Goal: Task Accomplishment & Management: Complete application form

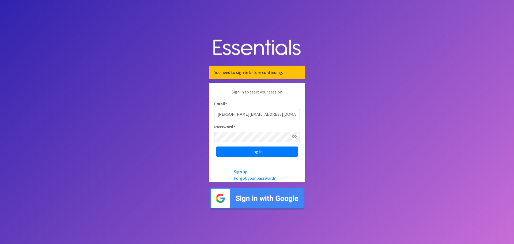
type input "Linda@healthystartswfl.com"
click at [254, 152] on input "Log in" at bounding box center [257, 151] width 82 height 10
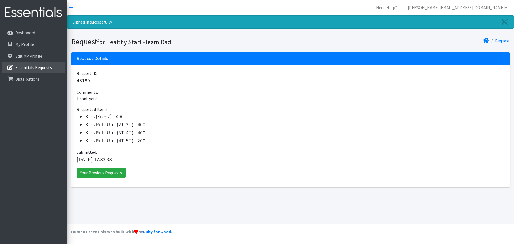
click at [39, 69] on p "Essentials Requests" at bounding box center [33, 67] width 37 height 5
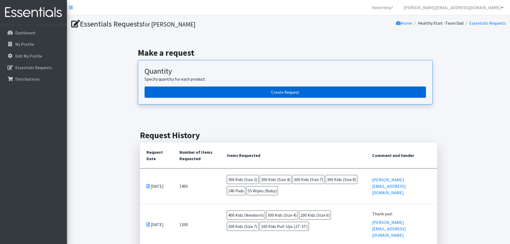
click at [289, 91] on link "Create Request" at bounding box center [285, 91] width 281 height 11
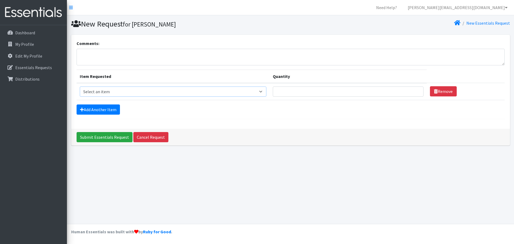
click at [266, 92] on select "Select an item Baby Food Blood Pressure Cuff Children's Disposable Underwear L/…" at bounding box center [173, 91] width 187 height 10
select select "10069"
click at [80, 86] on select "Select an item Baby Food Blood Pressure Cuff Children's Disposable Underwear L/…" at bounding box center [173, 91] width 187 height 10
click at [296, 92] on input "Quantity" at bounding box center [348, 91] width 151 height 10
type input "600"
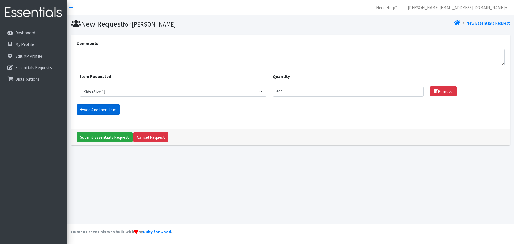
click at [99, 108] on link "Add Another Item" at bounding box center [98, 109] width 43 height 10
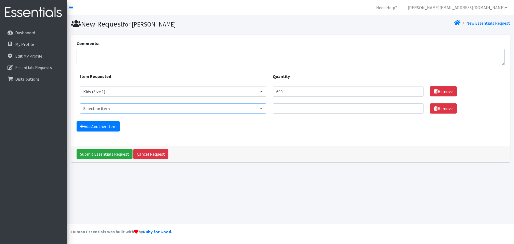
click at [264, 108] on select "Select an item Baby Food Blood Pressure Cuff Children's Disposable Underwear L/…" at bounding box center [173, 108] width 187 height 10
select select "10061"
click at [80, 103] on select "Select an item Baby Food Blood Pressure Cuff Children's Disposable Underwear L/…" at bounding box center [173, 108] width 187 height 10
click at [319, 110] on input "Quantity" at bounding box center [348, 108] width 151 height 10
type input "200"
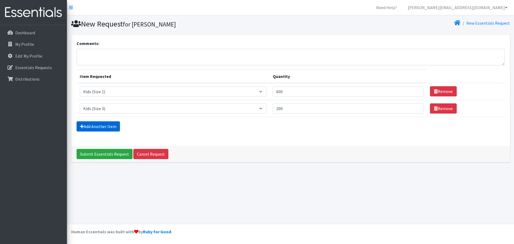
click at [107, 127] on link "Add Another Item" at bounding box center [98, 126] width 43 height 10
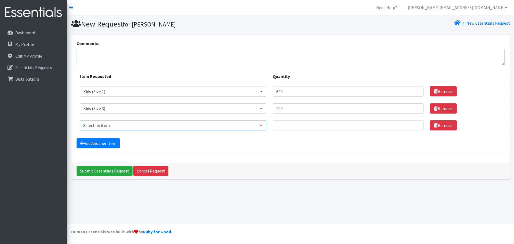
click at [266, 126] on select "Select an item Baby Food Blood Pressure Cuff Children's Disposable Underwear L/…" at bounding box center [173, 125] width 187 height 10
select select "10078"
click at [80, 120] on select "Select an item Baby Food Blood Pressure Cuff Children's Disposable Underwear L/…" at bounding box center [173, 125] width 187 height 10
click at [297, 124] on input "Quantity" at bounding box center [348, 125] width 151 height 10
type input "200"
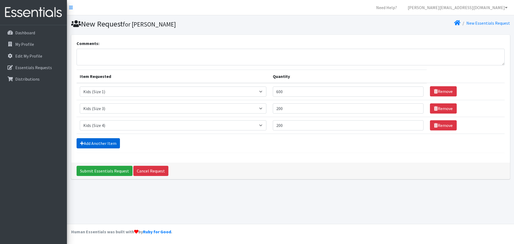
click at [107, 141] on link "Add Another Item" at bounding box center [98, 143] width 43 height 10
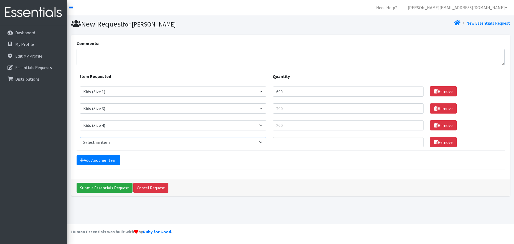
click at [266, 141] on select "Select an item Baby Food Blood Pressure Cuff Children's Disposable Underwear L/…" at bounding box center [173, 142] width 187 height 10
select select "10062"
click at [80, 137] on select "Select an item Baby Food Blood Pressure Cuff Children's Disposable Underwear L/…" at bounding box center [173, 142] width 187 height 10
click at [286, 141] on input "Quantity" at bounding box center [348, 142] width 151 height 10
type input "150"
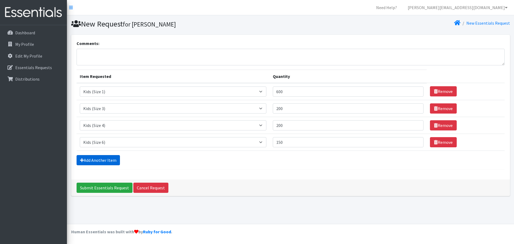
click at [90, 158] on link "Add Another Item" at bounding box center [98, 160] width 43 height 10
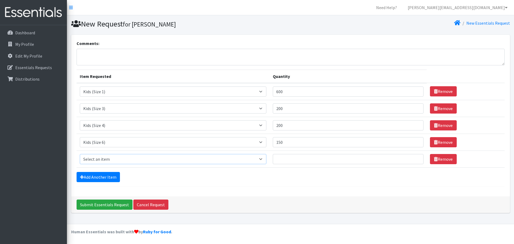
click at [266, 160] on select "Select an item Baby Food Blood Pressure Cuff Children's Disposable Underwear L/…" at bounding box center [173, 159] width 187 height 10
select select "10041"
click at [80, 154] on select "Select an item Baby Food Blood Pressure Cuff Children's Disposable Underwear L/…" at bounding box center [173, 159] width 187 height 10
click at [265, 158] on select "Select an item Baby Food Blood Pressure Cuff Children's Disposable Underwear L/…" at bounding box center [173, 159] width 187 height 10
click at [176, 181] on div "Add Another Item" at bounding box center [291, 177] width 428 height 10
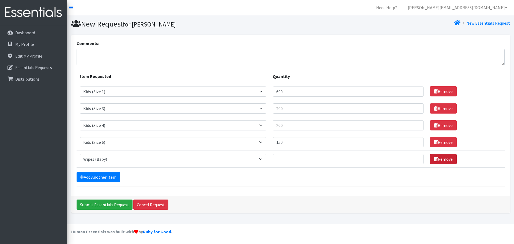
click at [440, 163] on link "Remove" at bounding box center [443, 159] width 27 height 10
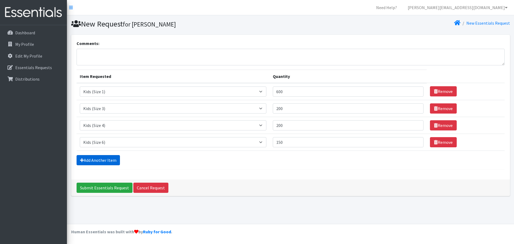
click at [93, 161] on link "Add Another Item" at bounding box center [98, 160] width 43 height 10
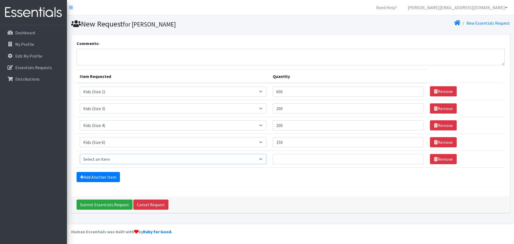
click at [266, 160] on select "Select an item Baby Food Blood Pressure Cuff Children's Disposable Underwear L/…" at bounding box center [173, 159] width 187 height 10
select select "13780"
click at [80, 154] on select "Select an item Baby Food Blood Pressure Cuff Children's Disposable Underwear L/…" at bounding box center [173, 159] width 187 height 10
click at [307, 161] on input "Quantity" at bounding box center [348, 159] width 151 height 10
type input "150"
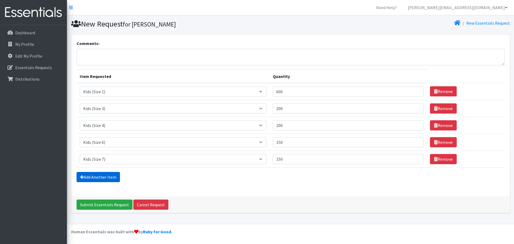
click at [102, 180] on link "Add Another Item" at bounding box center [98, 177] width 43 height 10
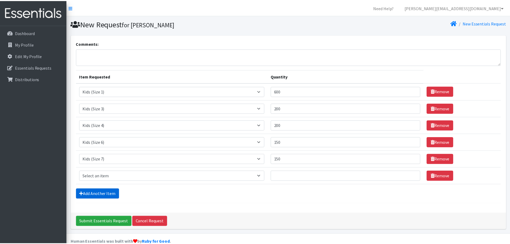
scroll to position [10, 0]
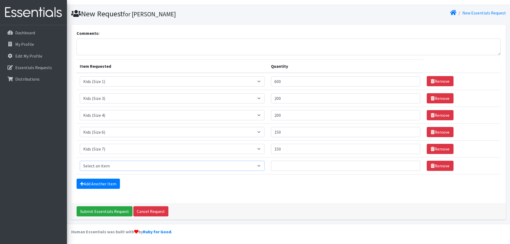
click at [265, 167] on select "Select an item Baby Food Blood Pressure Cuff Children's Disposable Underwear L/…" at bounding box center [172, 166] width 185 height 10
select select "10040"
click at [80, 161] on select "Select an item Baby Food Blood Pressure Cuff Children's Disposable Underwear L/…" at bounding box center [172, 166] width 185 height 10
click at [294, 166] on input "Quantity" at bounding box center [345, 166] width 149 height 10
click at [437, 168] on link "Remove" at bounding box center [440, 166] width 27 height 10
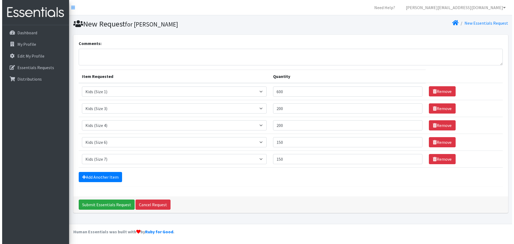
scroll to position [0, 0]
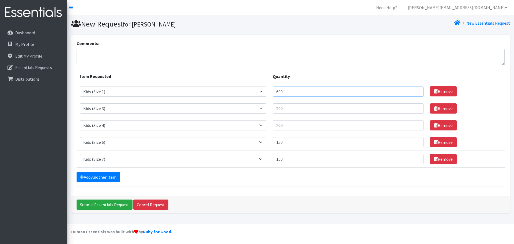
click at [282, 92] on input "600" at bounding box center [348, 91] width 151 height 10
click at [415, 91] on input "601" at bounding box center [348, 91] width 151 height 10
type input "600"
click at [415, 93] on input "600" at bounding box center [348, 91] width 151 height 10
drag, startPoint x: 293, startPoint y: 91, endPoint x: 271, endPoint y: 91, distance: 22.2
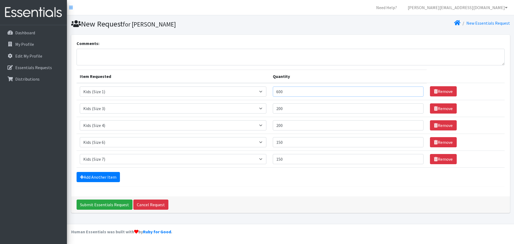
click at [271, 91] on tr "Item Requested Select an item Baby Food Blood Pressure Cuff Children's Disposab…" at bounding box center [291, 91] width 428 height 17
type input "700"
click at [330, 190] on div "Comments: Item Requested Quantity Item Requested Select an item Baby Food Blood…" at bounding box center [290, 115] width 439 height 161
drag, startPoint x: 289, startPoint y: 109, endPoint x: 273, endPoint y: 108, distance: 16.4
click at [273, 108] on tr "Item Requested Select an item Baby Food Blood Pressure Cuff Children's Disposab…" at bounding box center [291, 108] width 428 height 17
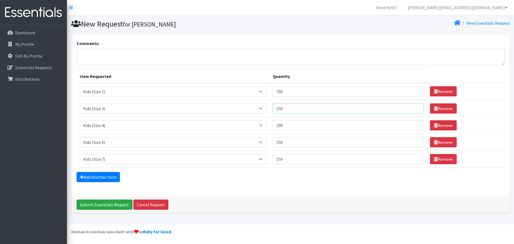
type input "150"
click at [299, 125] on input "200" at bounding box center [348, 125] width 151 height 10
drag, startPoint x: 289, startPoint y: 124, endPoint x: 272, endPoint y: 125, distance: 16.6
click at [272, 125] on tr "Item Requested Select an item Baby Food Blood Pressure Cuff Children's Disposab…" at bounding box center [291, 125] width 428 height 17
type input "150"
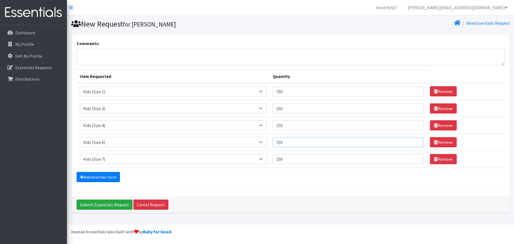
click at [296, 142] on input "150" at bounding box center [348, 142] width 151 height 10
click at [92, 53] on textarea "Comments:" at bounding box center [291, 57] width 428 height 17
type textarea "Thank you!"
click at [112, 206] on input "Submit Essentials Request" at bounding box center [105, 205] width 56 height 10
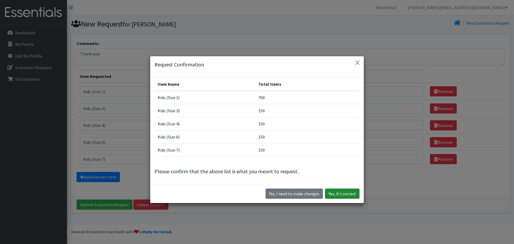
click at [345, 193] on button "Yes, it's correct" at bounding box center [342, 194] width 35 height 10
